Goal: Information Seeking & Learning: Learn about a topic

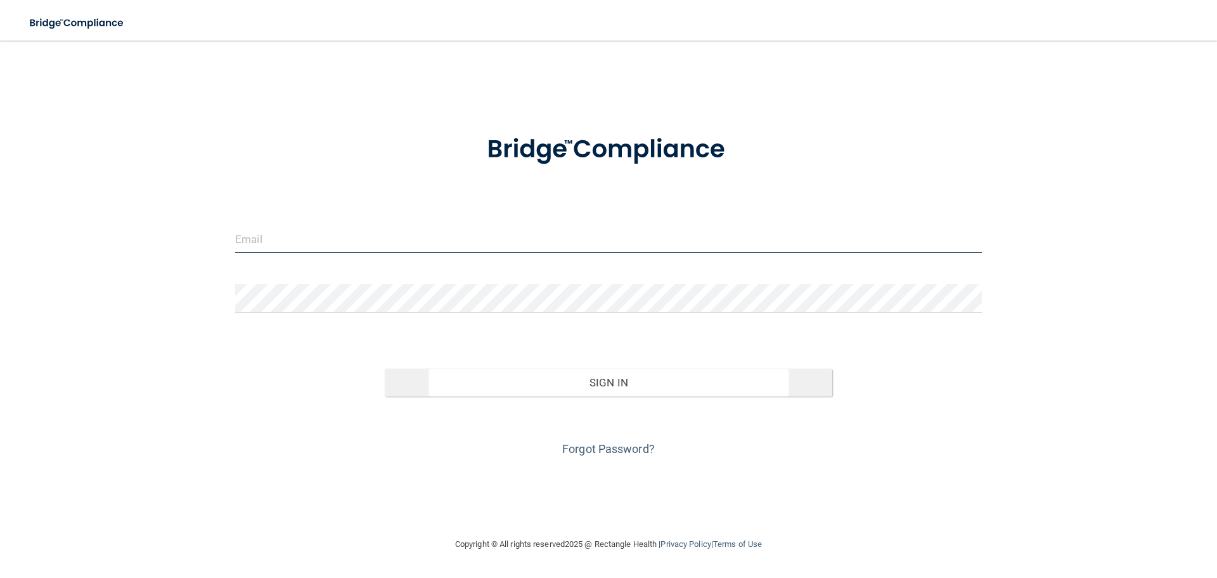
type input "[PERSON_NAME][EMAIL_ADDRESS][PERSON_NAME][DOMAIN_NAME]"
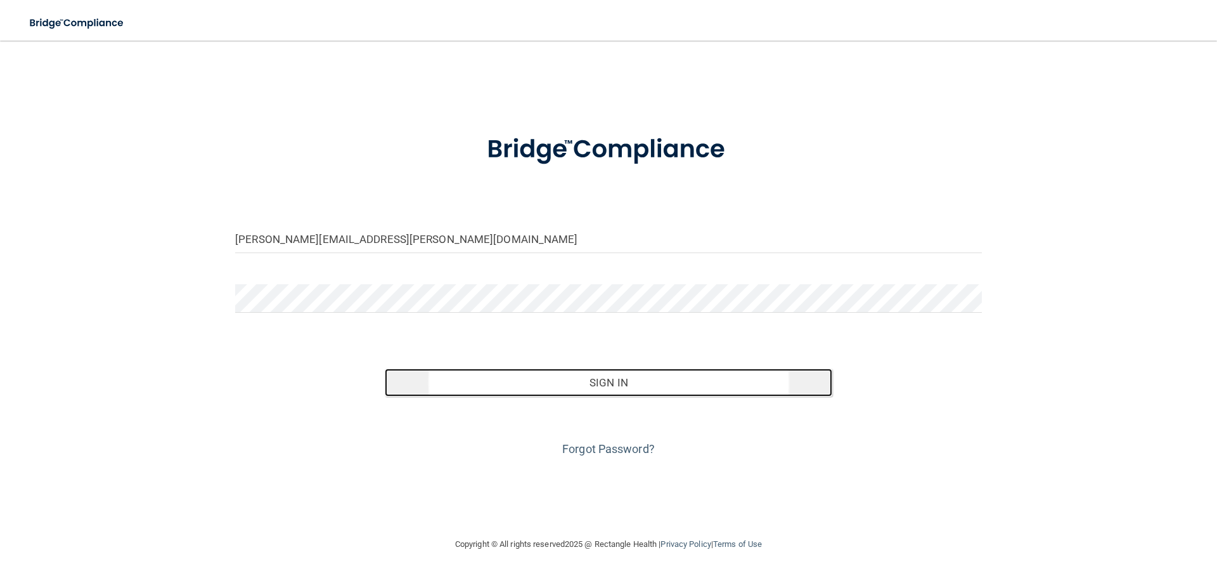
click at [614, 382] on button "Sign In" at bounding box center [609, 382] width 448 height 28
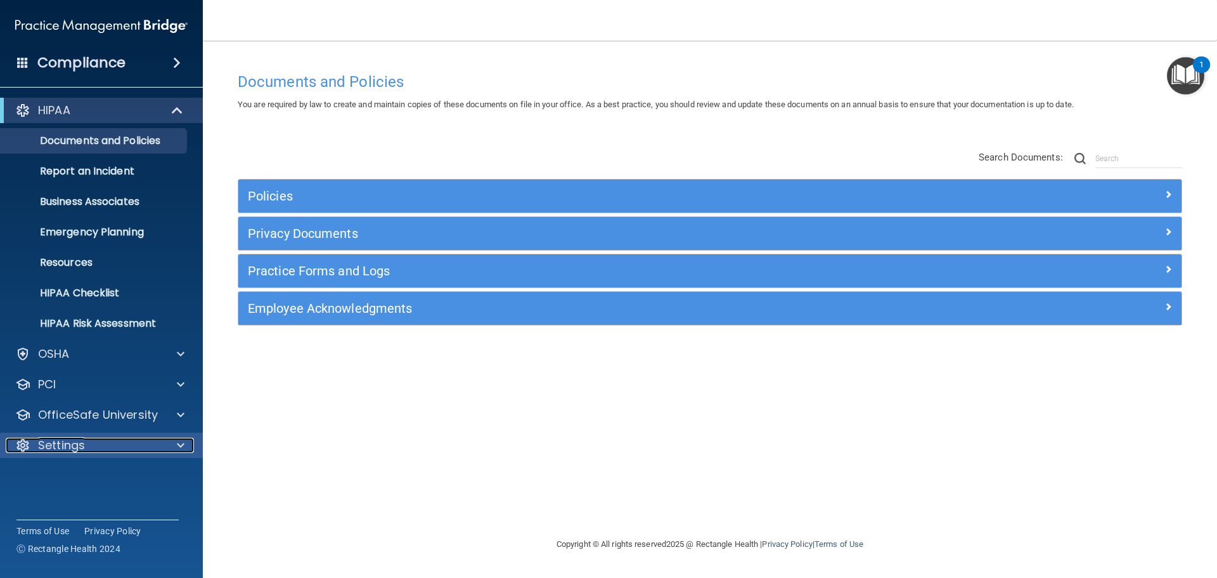
click at [105, 439] on div "Settings" at bounding box center [84, 444] width 157 height 15
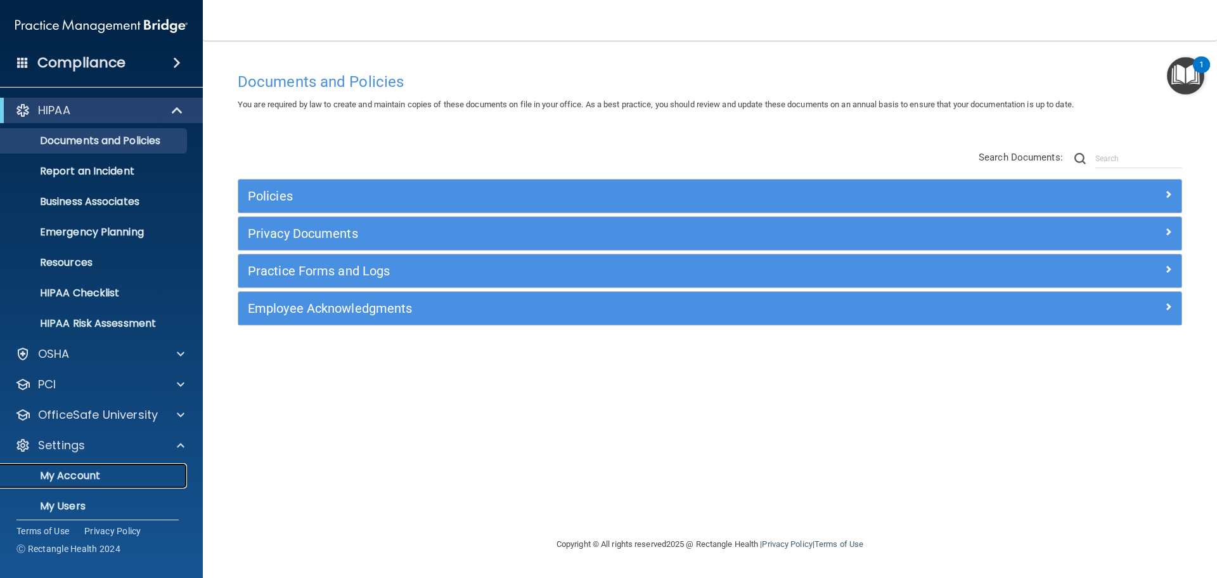
click at [71, 474] on p "My Account" at bounding box center [94, 475] width 173 height 13
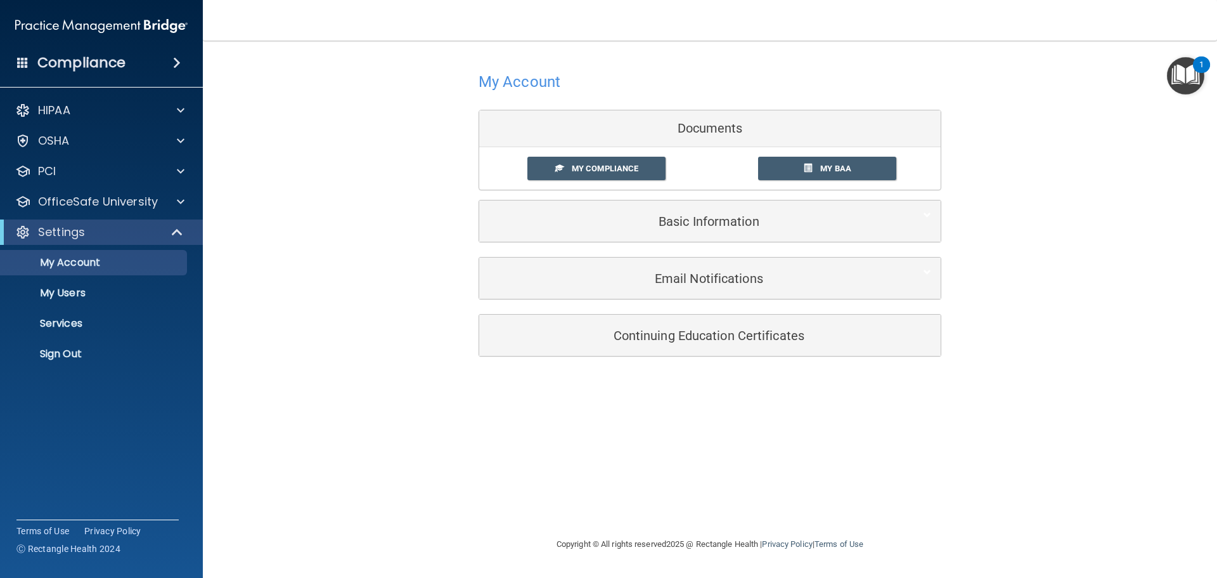
click at [89, 61] on h4 "Compliance" at bounding box center [81, 63] width 88 height 18
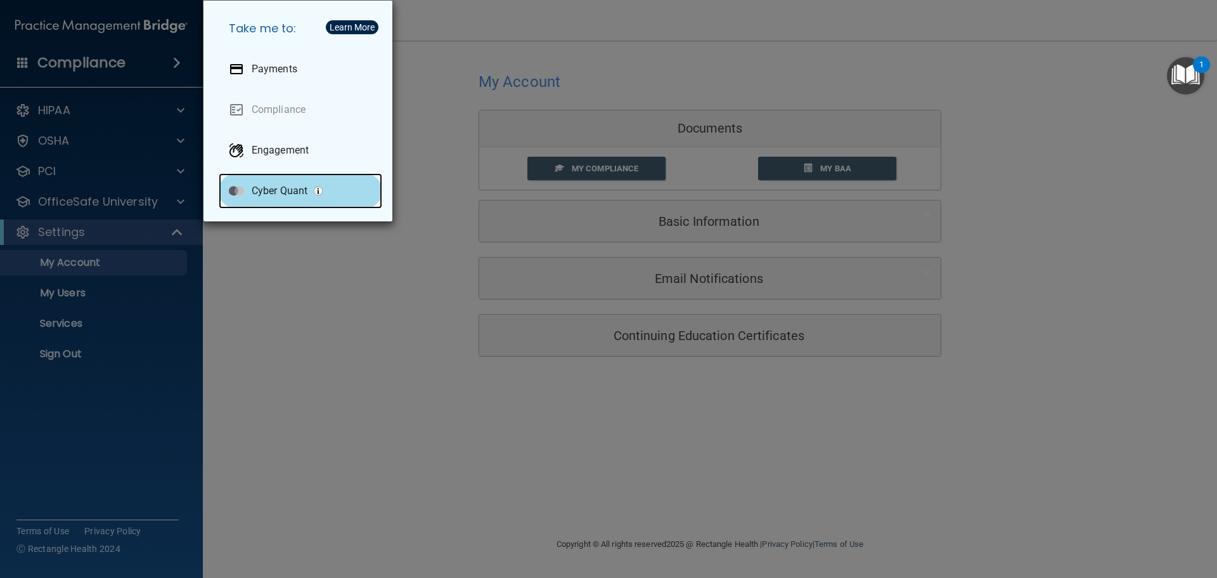
click at [294, 193] on p "Cyber Quant" at bounding box center [280, 190] width 56 height 13
click at [94, 37] on div "Take me to: Payments Compliance Engagement Cyber Quant" at bounding box center [608, 289] width 1217 height 578
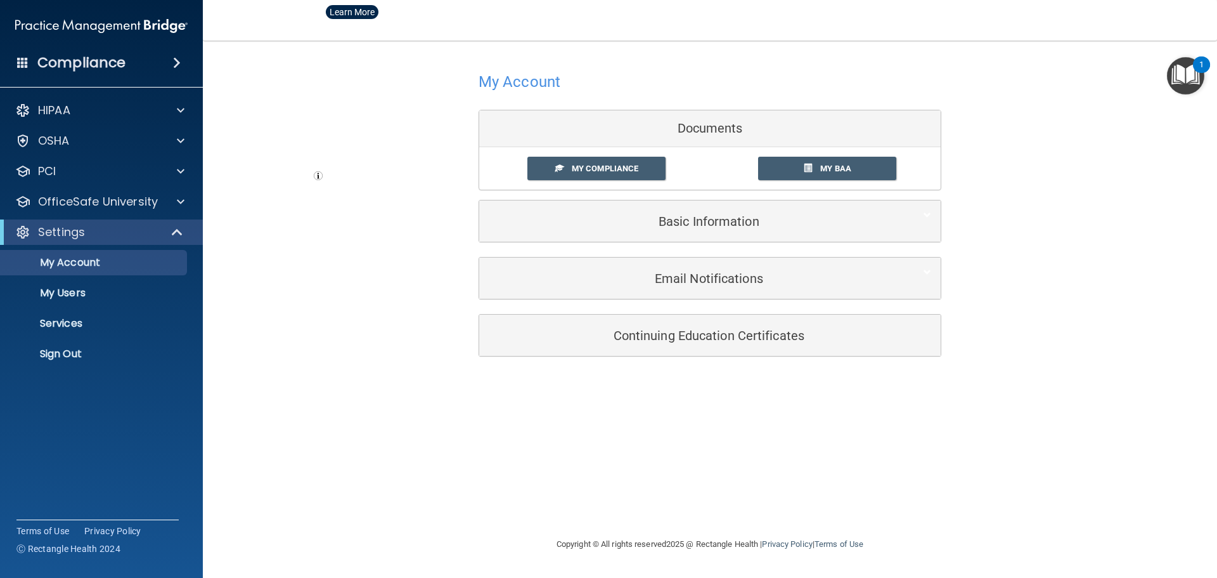
click at [99, 29] on img at bounding box center [101, 25] width 172 height 25
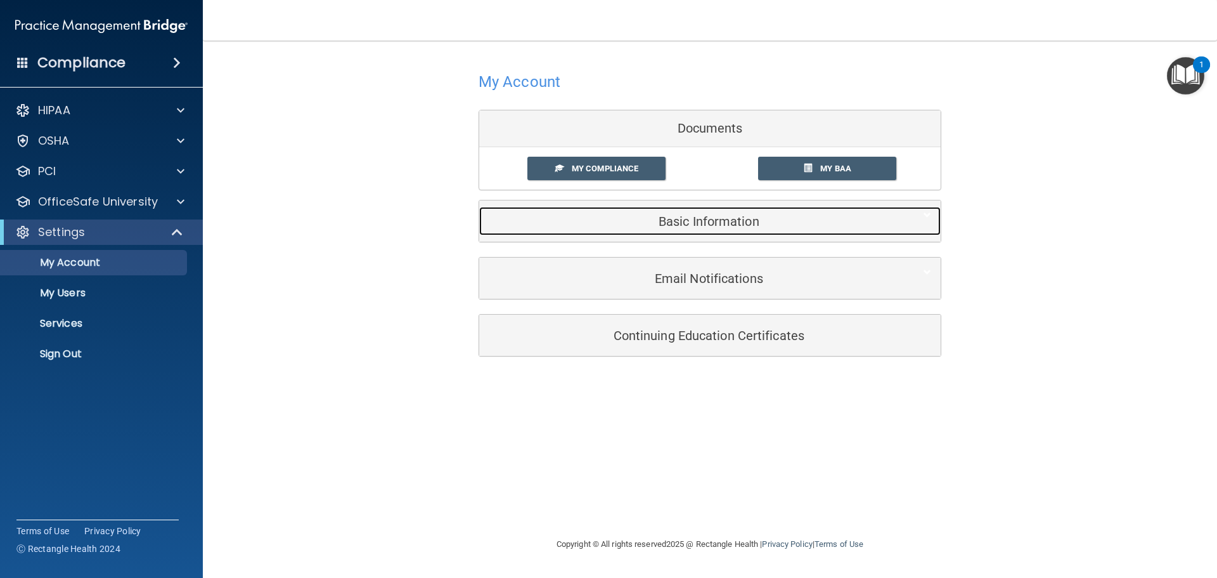
click at [690, 225] on h5 "Basic Information" at bounding box center [691, 221] width 404 height 14
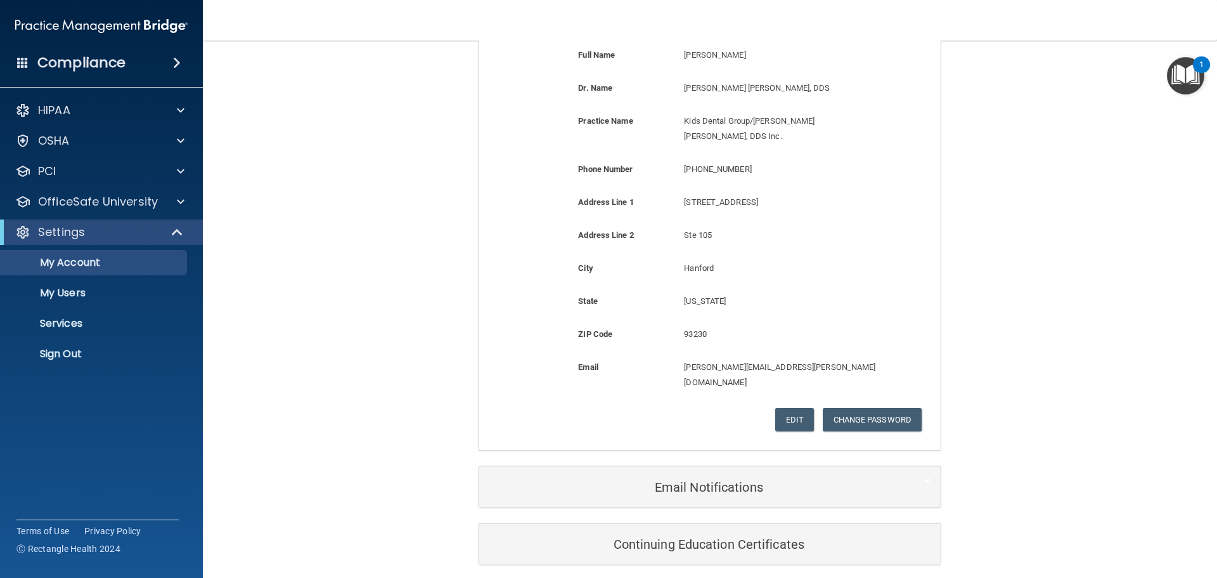
scroll to position [235, 0]
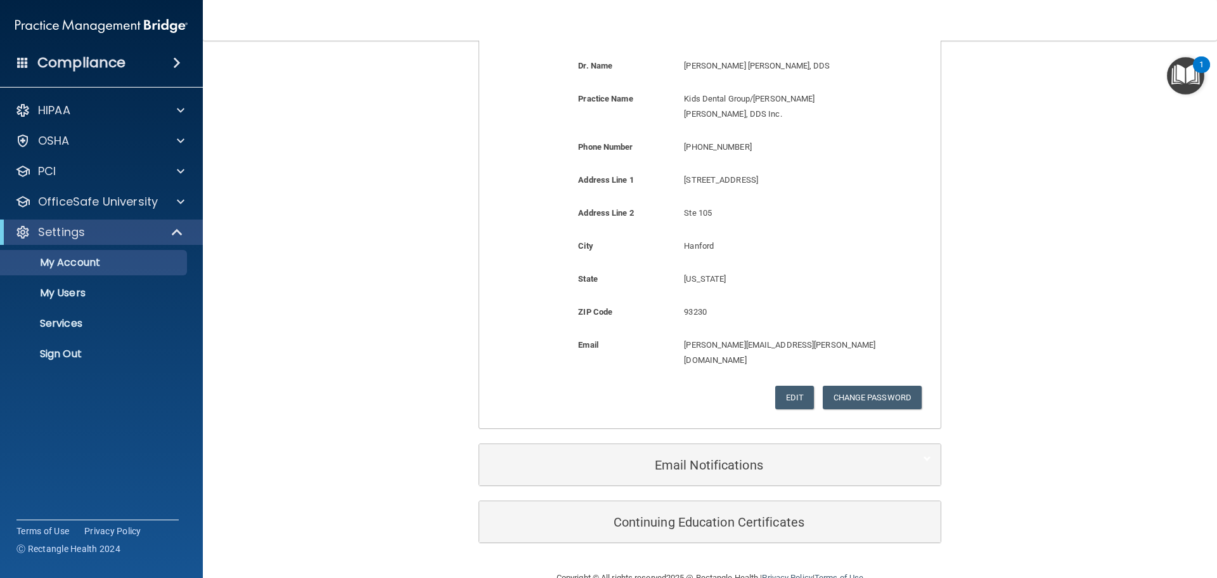
click at [717, 456] on div "Email Notifications Organization Emails Toggle all Monthly trainings summary Mo…" at bounding box center [710, 471] width 463 height 57
click at [102, 212] on div "OfficeSafe University" at bounding box center [102, 201] width 204 height 25
click at [183, 200] on span at bounding box center [181, 201] width 8 height 15
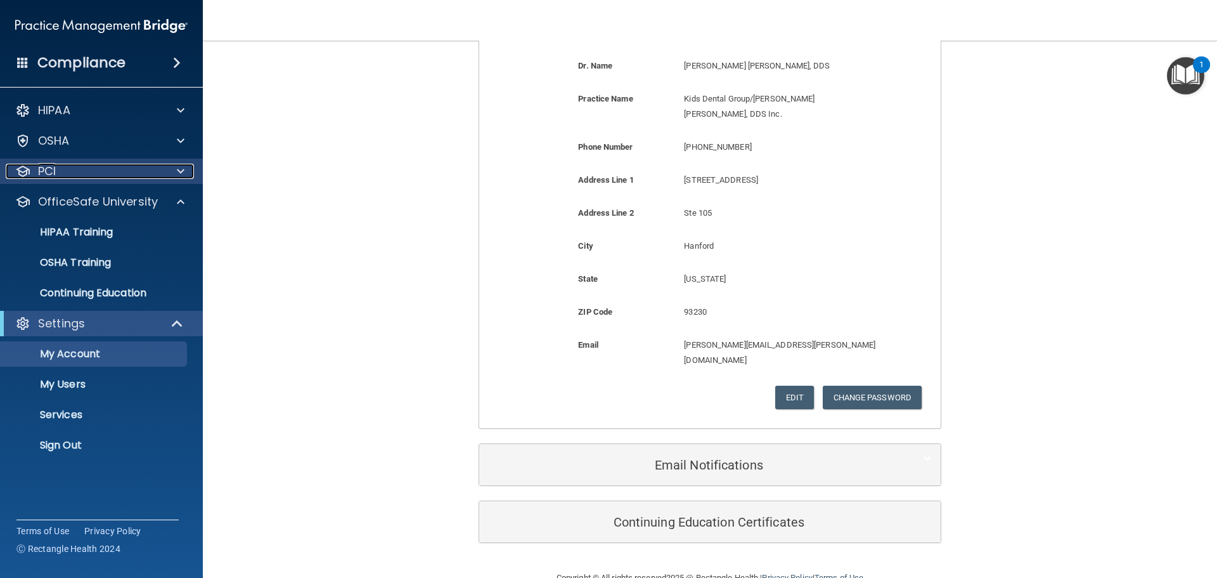
click at [186, 175] on div at bounding box center [179, 171] width 32 height 15
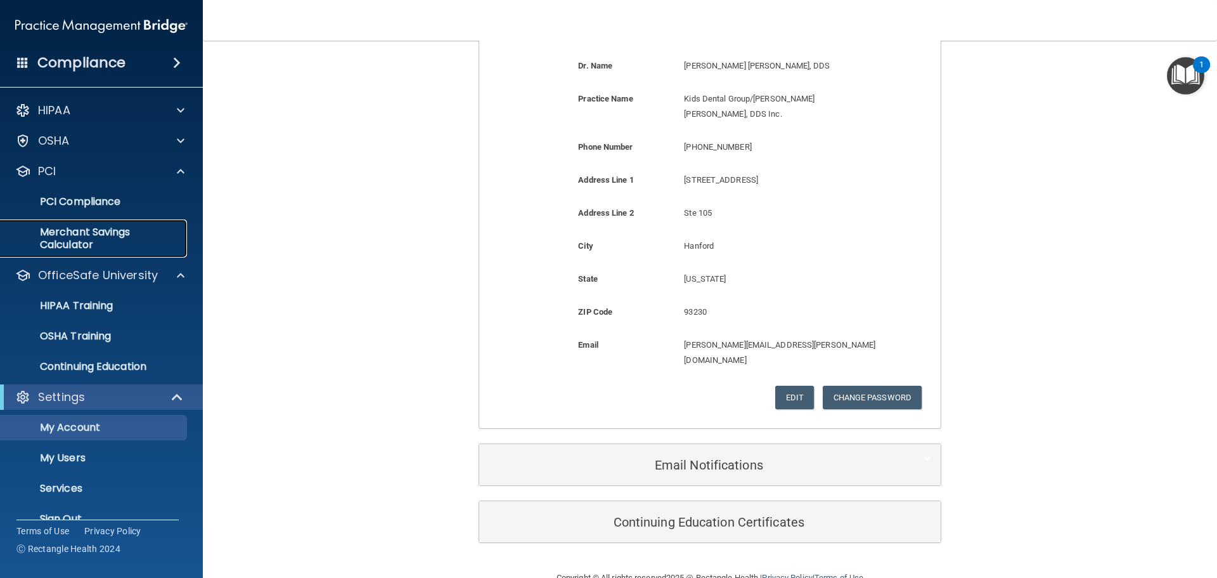
click at [143, 227] on p "Merchant Savings Calculator" at bounding box center [94, 238] width 173 height 25
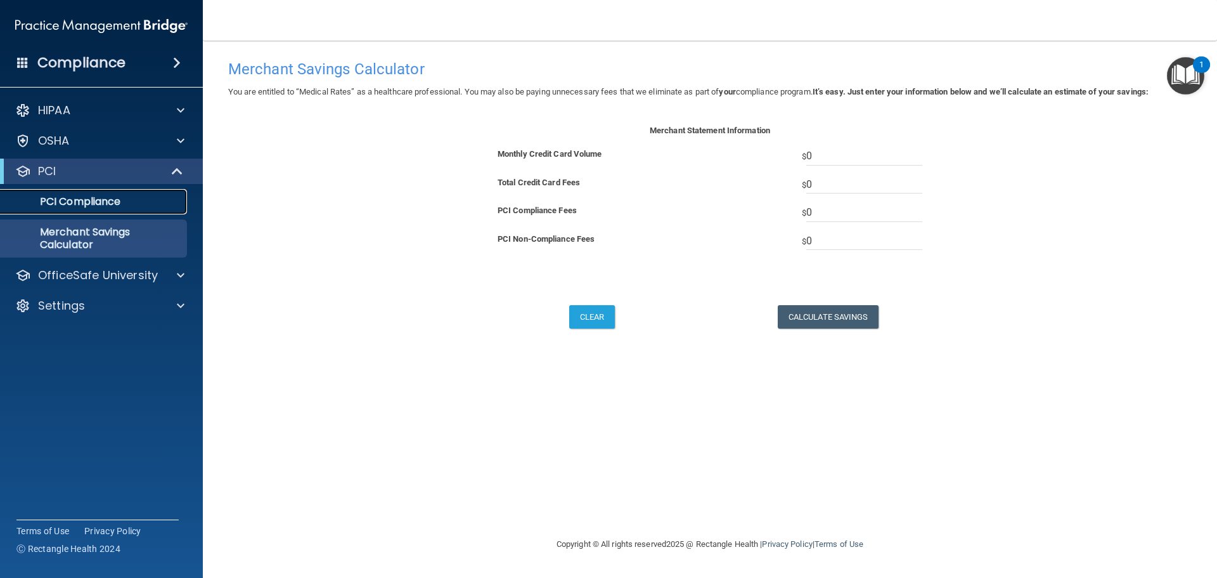
click at [117, 209] on link "PCI Compliance" at bounding box center [87, 201] width 200 height 25
click at [74, 143] on div "OSHA" at bounding box center [84, 140] width 157 height 15
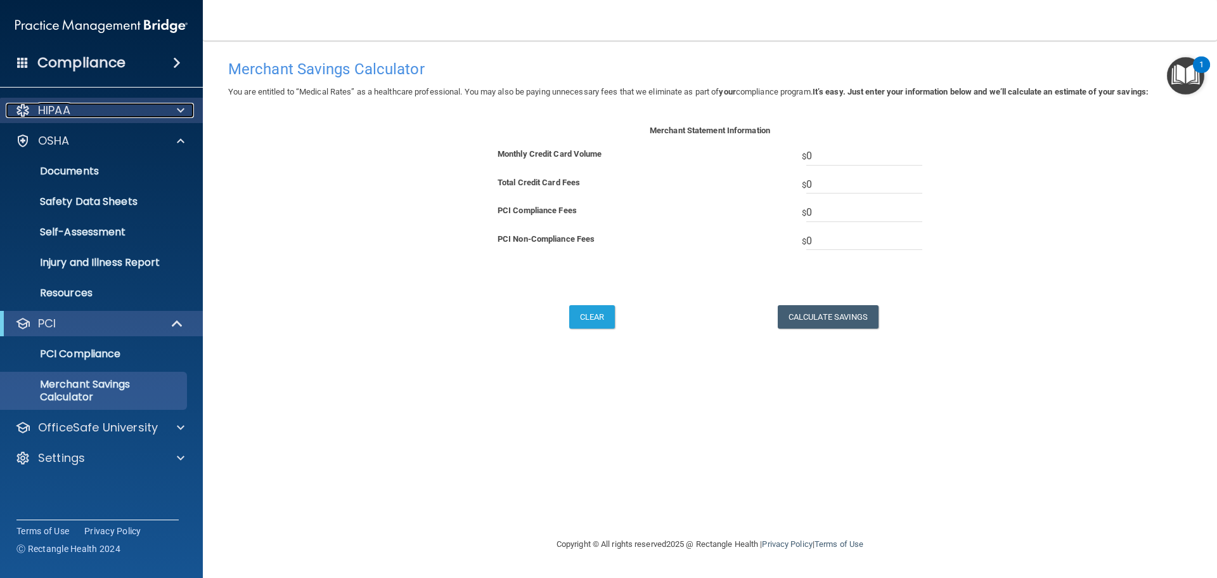
click at [81, 115] on div "HIPAA" at bounding box center [84, 110] width 157 height 15
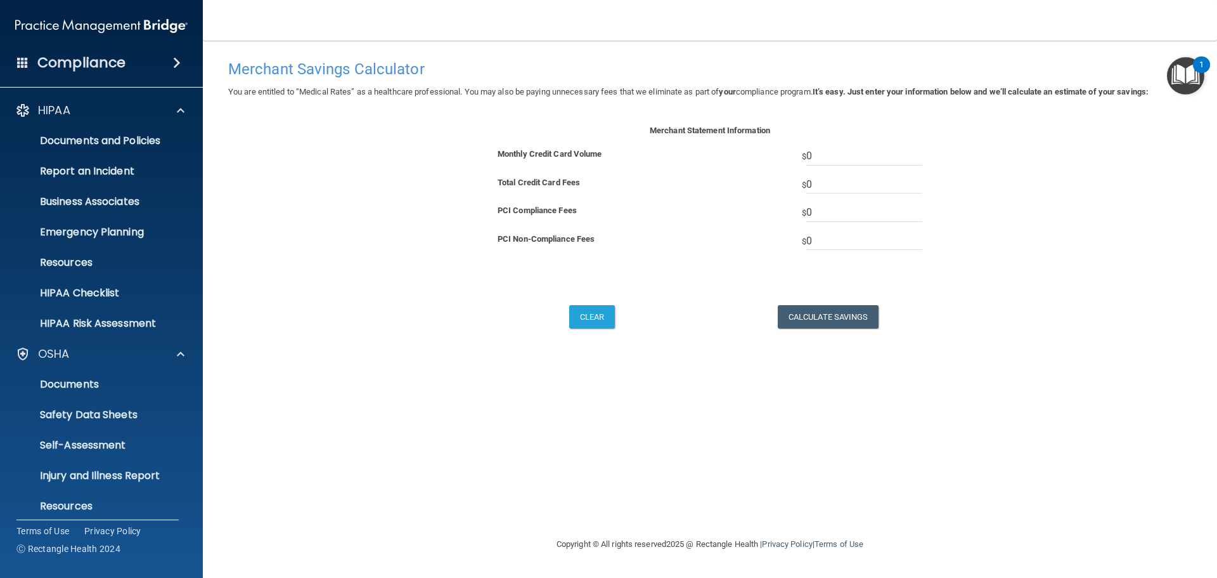
click at [72, 54] on h4 "Compliance" at bounding box center [81, 63] width 88 height 18
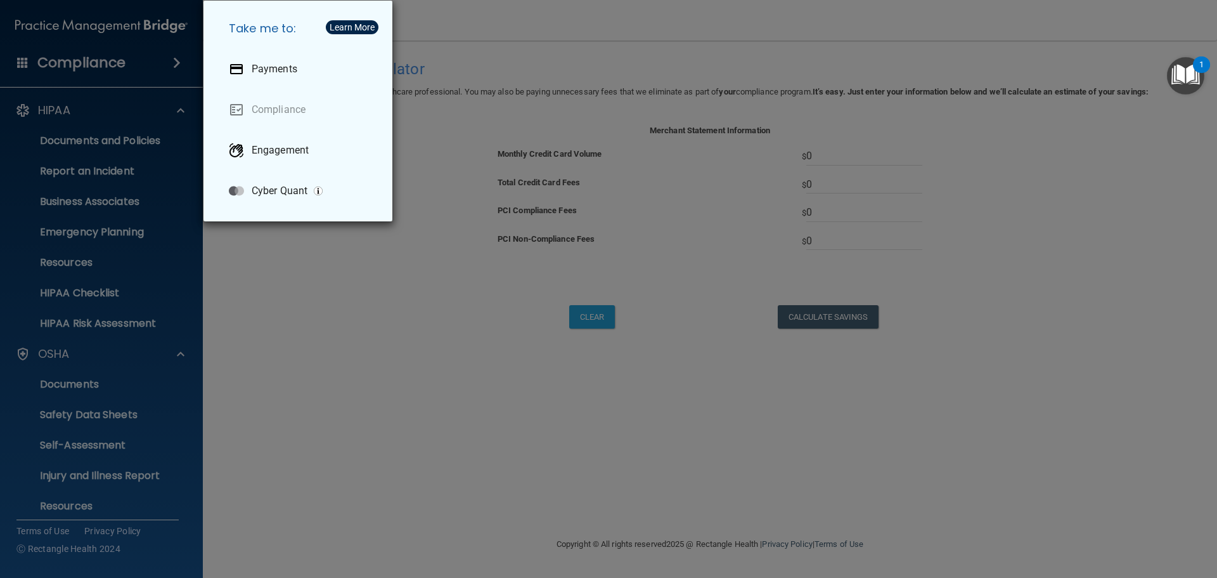
click at [80, 39] on div "Take me to: Payments Compliance Engagement Cyber Quant" at bounding box center [608, 289] width 1217 height 578
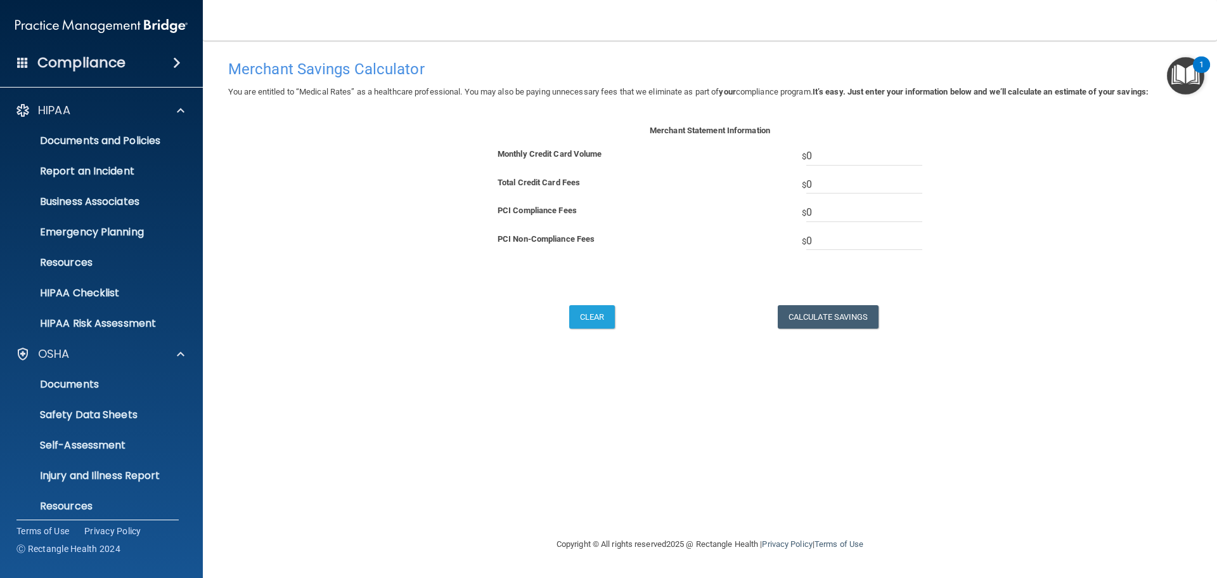
click at [1185, 78] on img "Open Resource Center, 1 new notification" at bounding box center [1185, 75] width 37 height 37
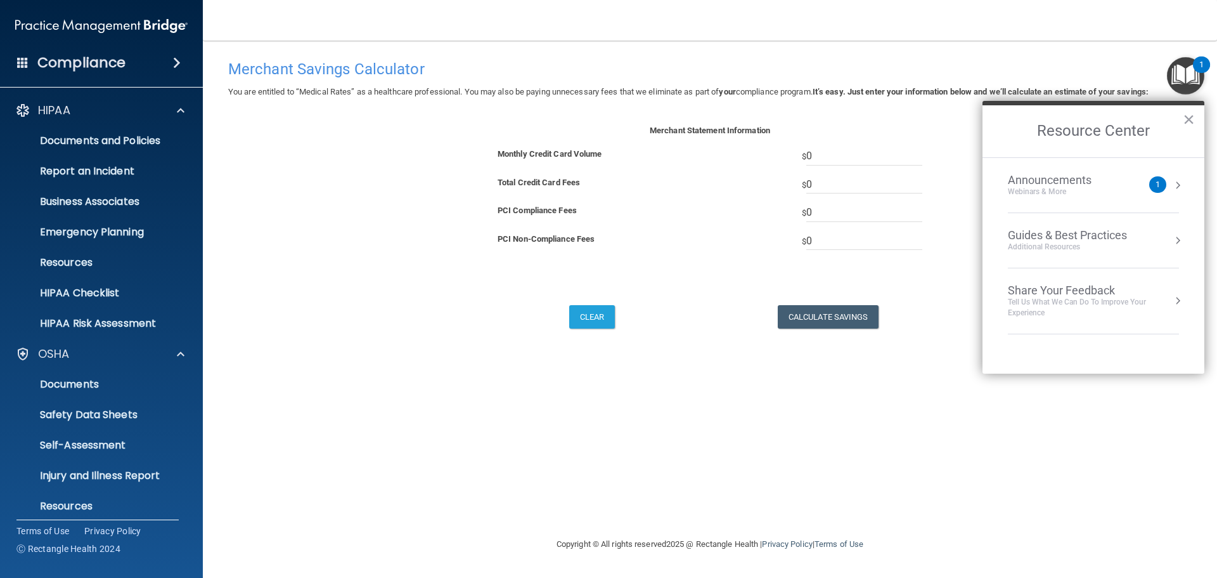
click at [1115, 190] on div "Webinars & More" at bounding box center [1062, 191] width 109 height 11
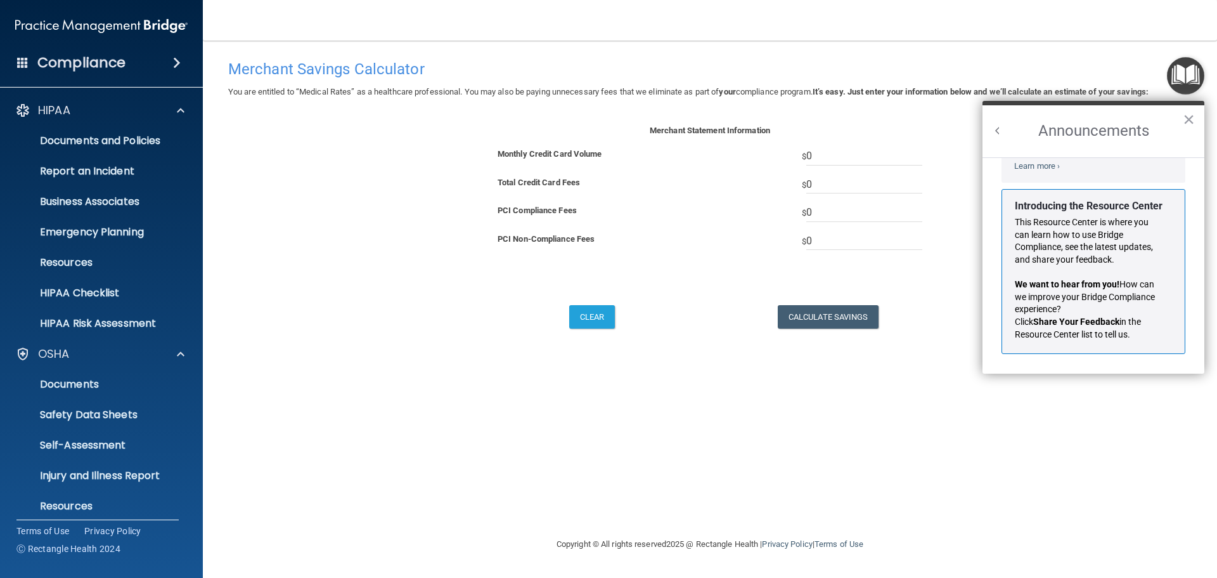
scroll to position [223, 0]
click at [1190, 118] on button "×" at bounding box center [1189, 119] width 12 height 20
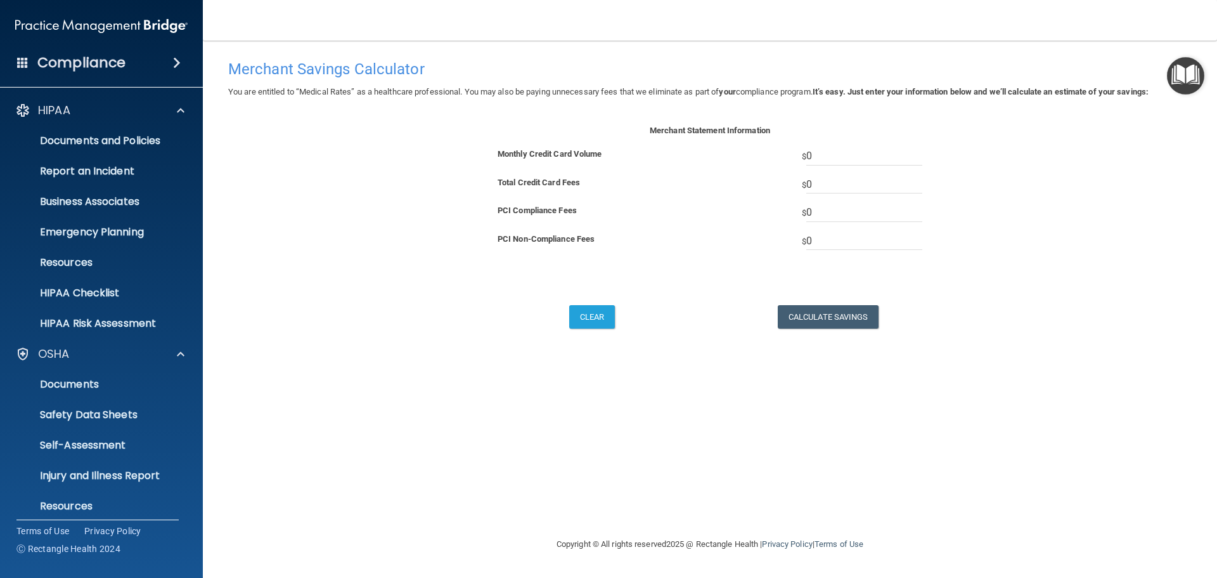
click at [1194, 67] on img "Open Resource Center" at bounding box center [1185, 75] width 37 height 37
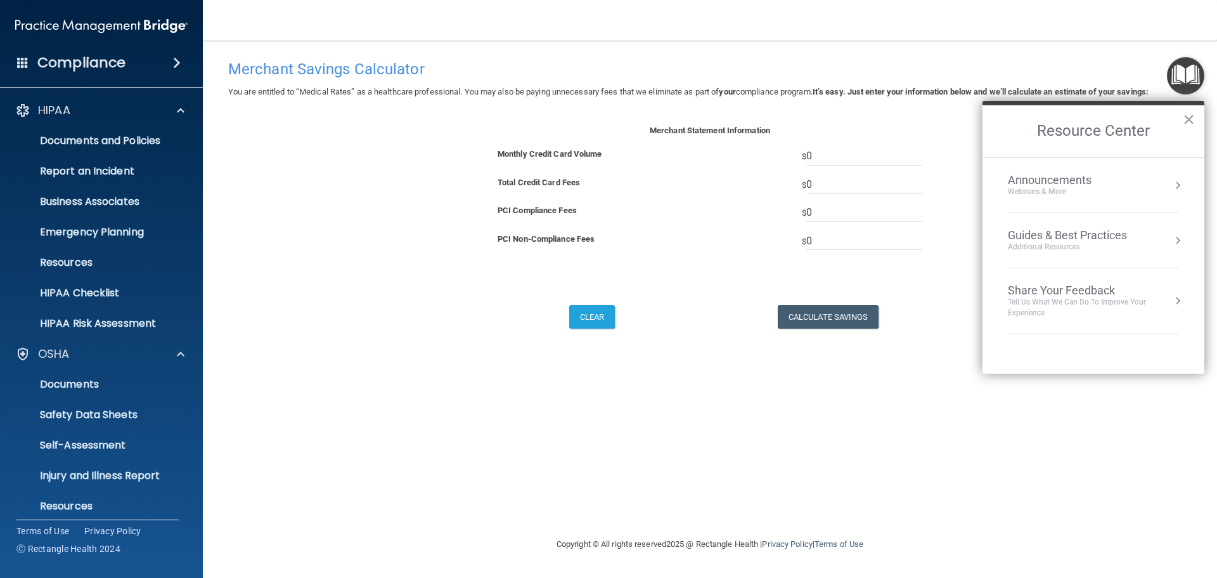
click at [1104, 243] on div "Additional Resources" at bounding box center [1067, 247] width 119 height 11
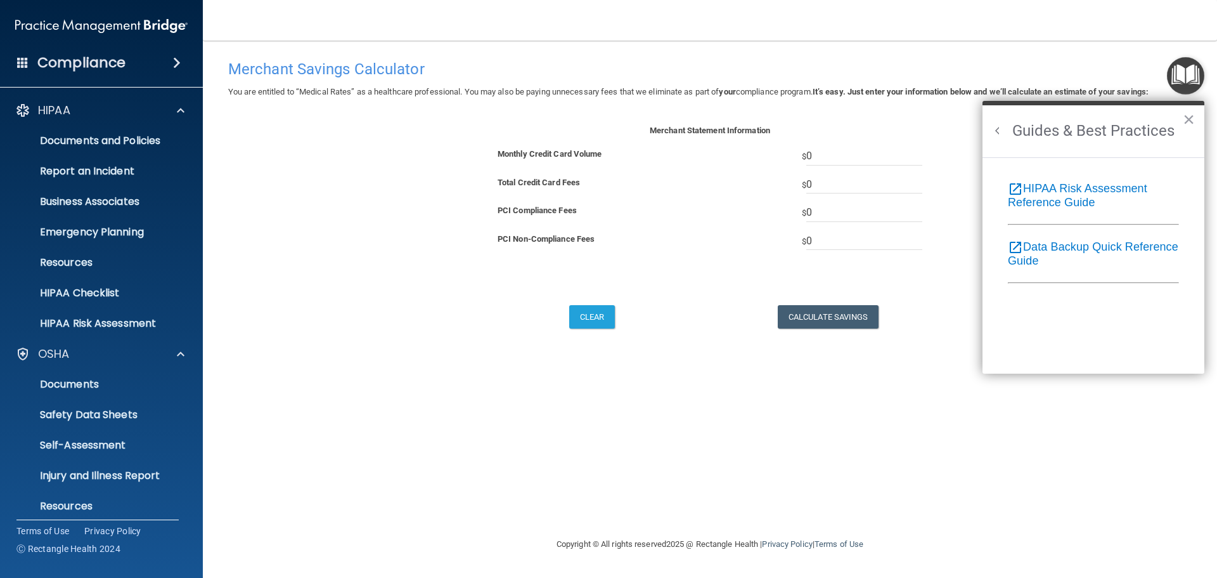
scroll to position [0, 0]
click at [1187, 125] on button "×" at bounding box center [1189, 119] width 12 height 20
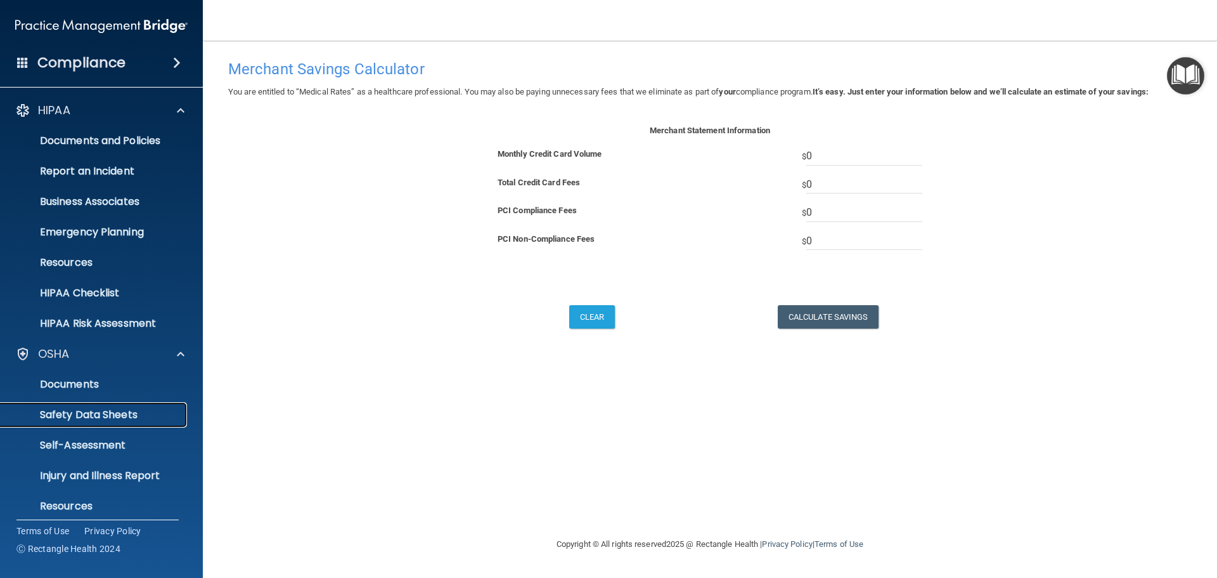
click at [82, 414] on p "Safety Data Sheets" at bounding box center [94, 414] width 173 height 13
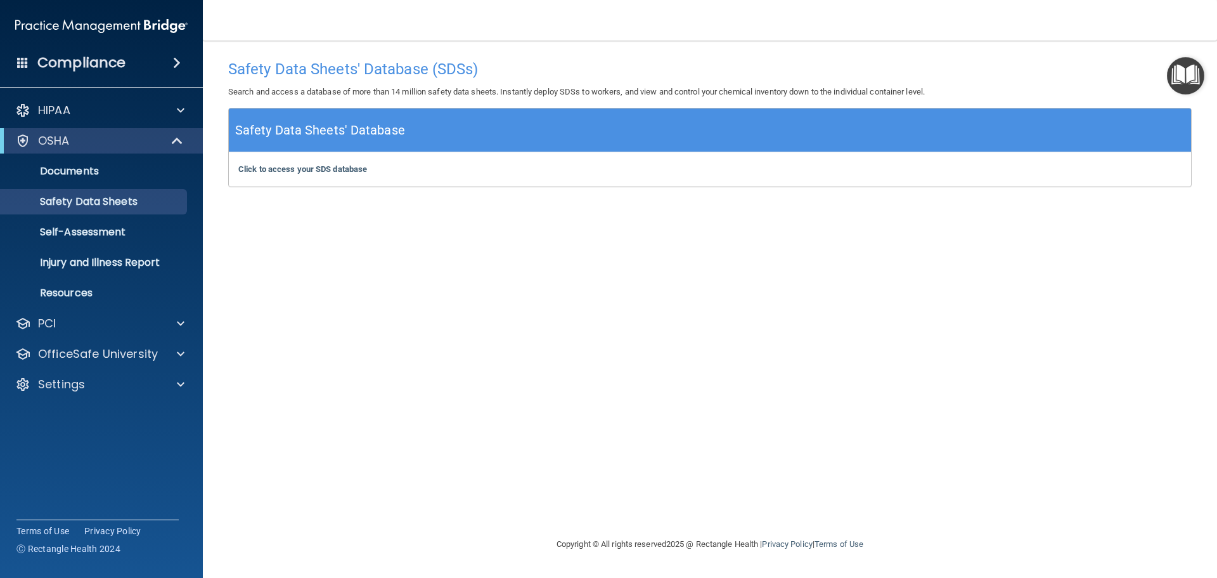
click at [339, 134] on h5 "Safety Data Sheets' Database" at bounding box center [320, 130] width 170 height 22
click at [309, 182] on div "Click to access your SDS database Click to access your SDS database" at bounding box center [710, 169] width 962 height 34
click at [318, 171] on b "Click to access your SDS database" at bounding box center [302, 169] width 129 height 10
click at [58, 29] on img at bounding box center [101, 25] width 172 height 25
click at [167, 69] on div "Compliance" at bounding box center [101, 63] width 203 height 28
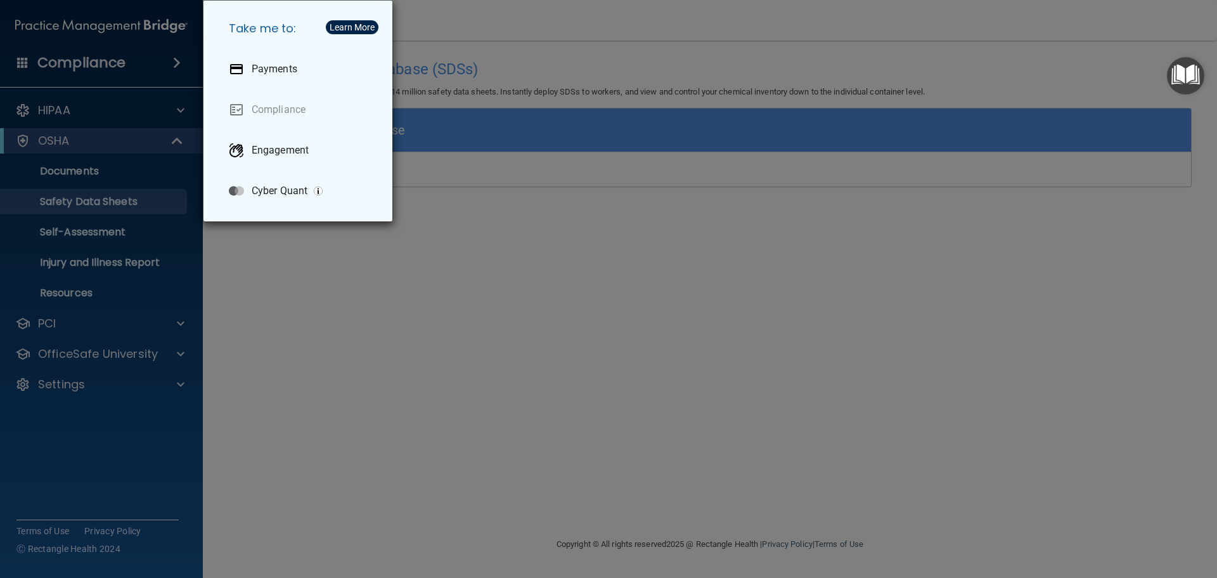
click at [167, 69] on div "Take me to: Payments Compliance Engagement Cyber Quant" at bounding box center [608, 289] width 1217 height 578
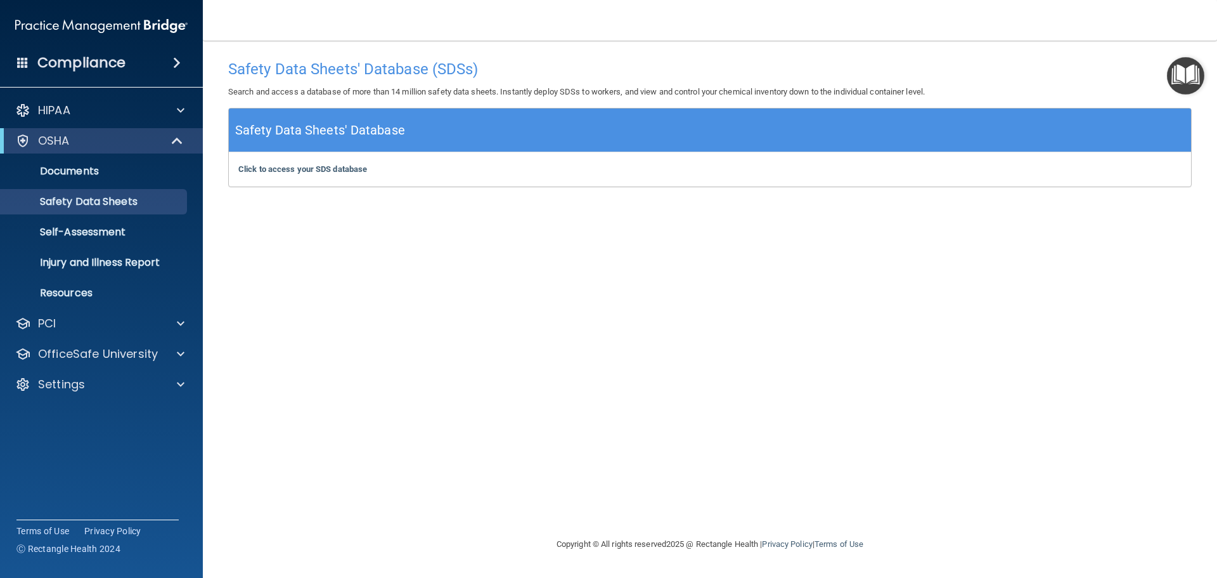
click at [20, 60] on span at bounding box center [22, 61] width 11 height 11
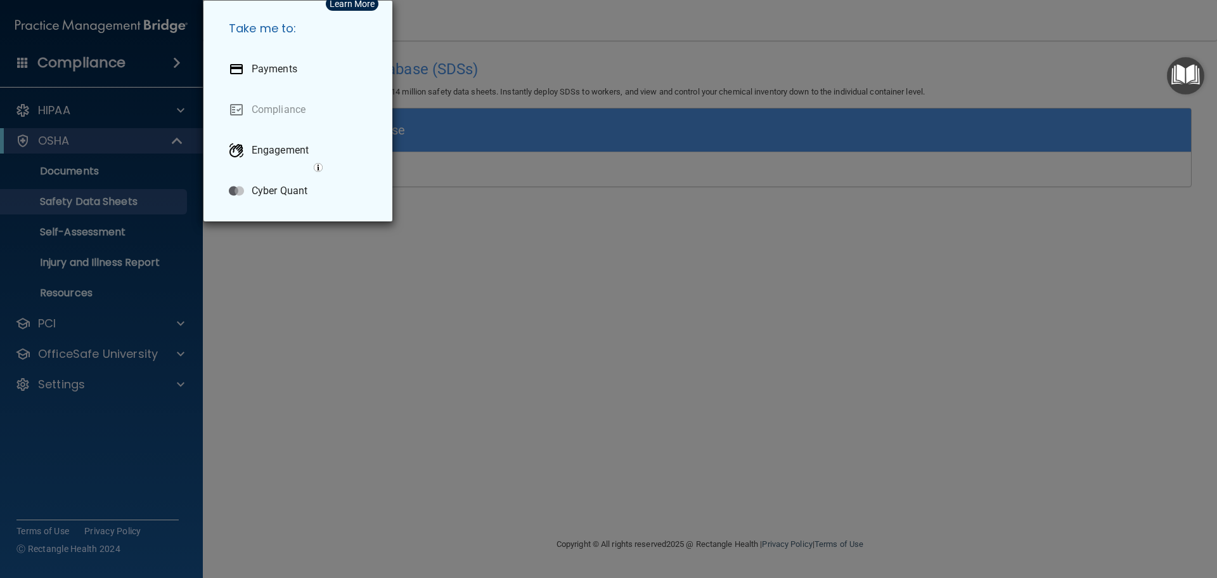
click at [20, 60] on div "Take me to: Payments Compliance Engagement Cyber Quant" at bounding box center [608, 289] width 1217 height 578
